Goal: Transaction & Acquisition: Purchase product/service

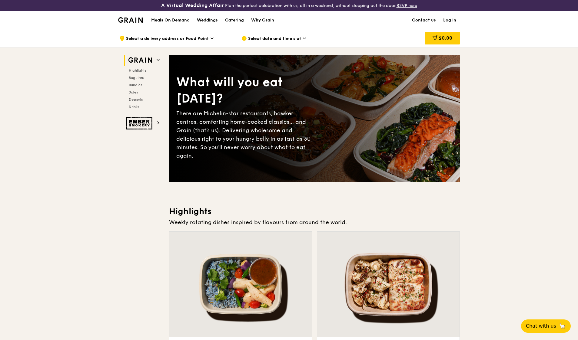
drag, startPoint x: 509, startPoint y: 176, endPoint x: 516, endPoint y: 174, distance: 7.3
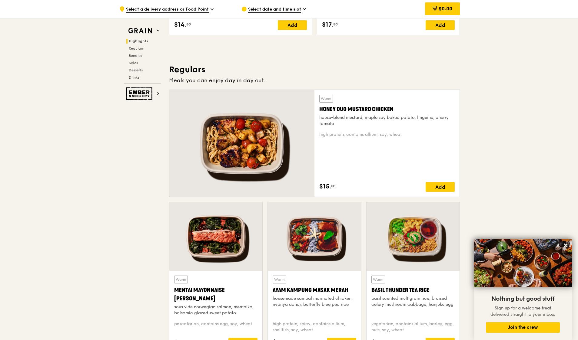
scroll to position [456, 0]
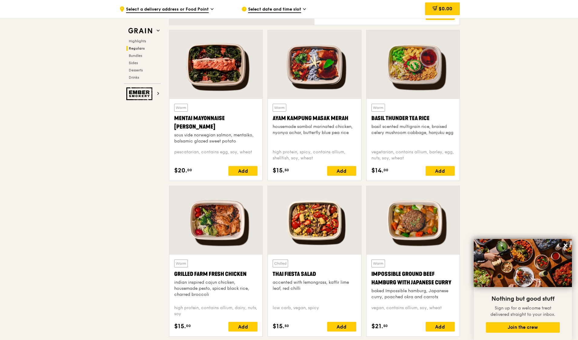
scroll to position [545, 0]
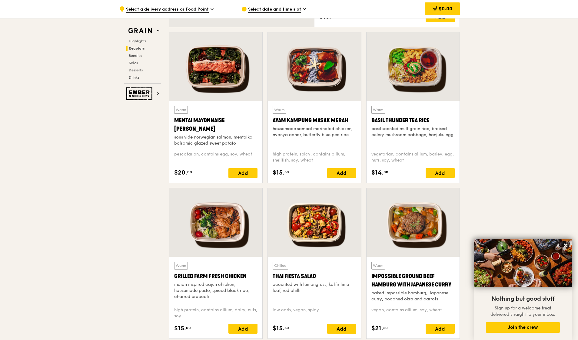
click at [142, 48] on span "Regulars" at bounding box center [137, 48] width 16 height 4
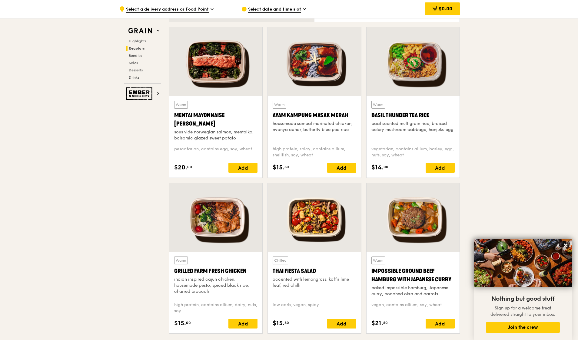
scroll to position [536, 0]
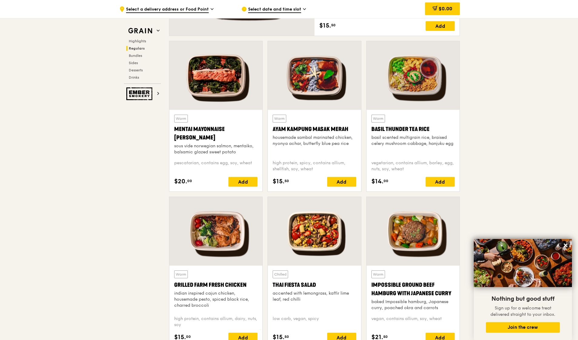
drag, startPoint x: 271, startPoint y: 130, endPoint x: 347, endPoint y: 134, distance: 76.1
click at [347, 134] on div "Warm Ayam [GEOGRAPHIC_DATA] housemade sambal marinated chicken, nyonya achar, b…" at bounding box center [314, 151] width 93 height 82
copy div "Ayam Kampung Masak Merah"
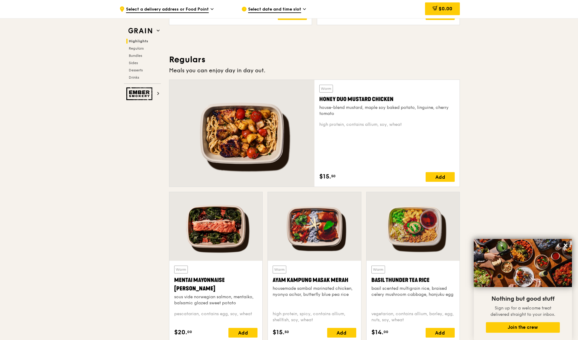
scroll to position [385, 0]
click at [232, 242] on div at bounding box center [215, 227] width 93 height 69
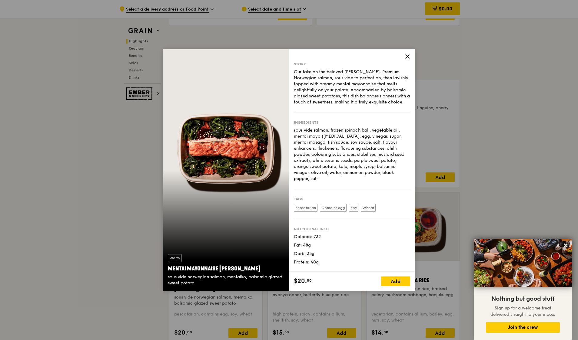
click at [365, 242] on div "Fat: 48g" at bounding box center [352, 245] width 116 height 6
click at [407, 56] on icon at bounding box center [407, 57] width 4 height 4
